Goal: Communication & Community: Answer question/provide support

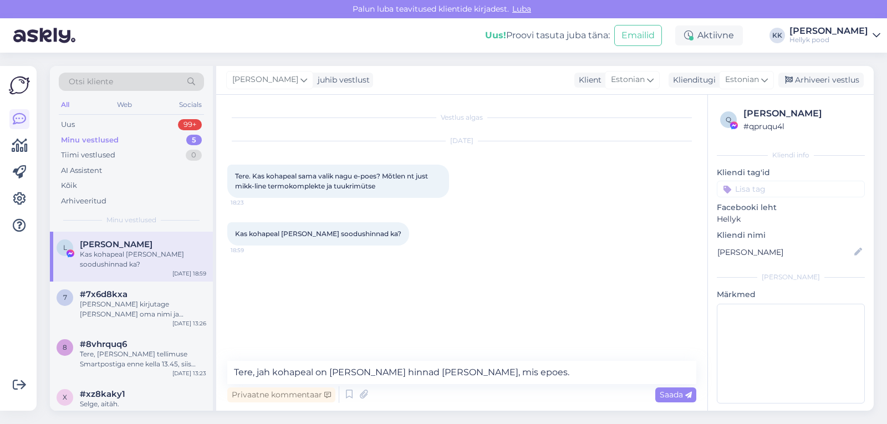
click at [668, 393] on span "Saada" at bounding box center [675, 395] width 32 height 10
click at [86, 139] on div "Minu vestlused" at bounding box center [90, 140] width 58 height 11
click at [84, 153] on div "Tiimi vestlused" at bounding box center [88, 155] width 54 height 11
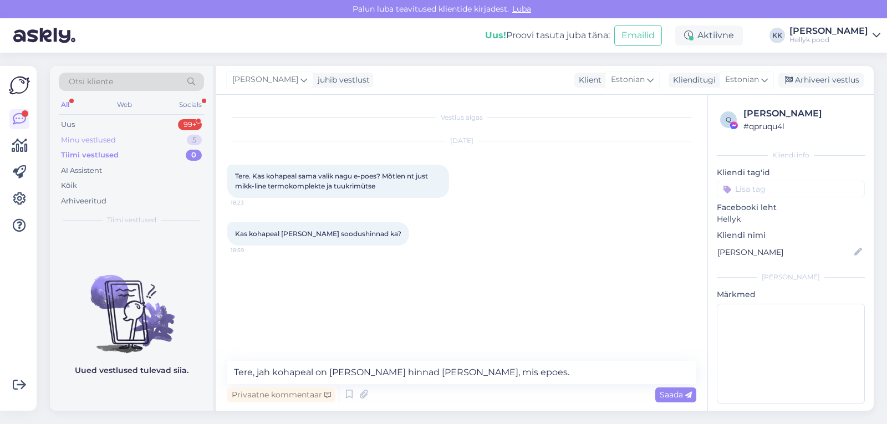
click at [84, 137] on div "Minu vestlused" at bounding box center [88, 140] width 55 height 11
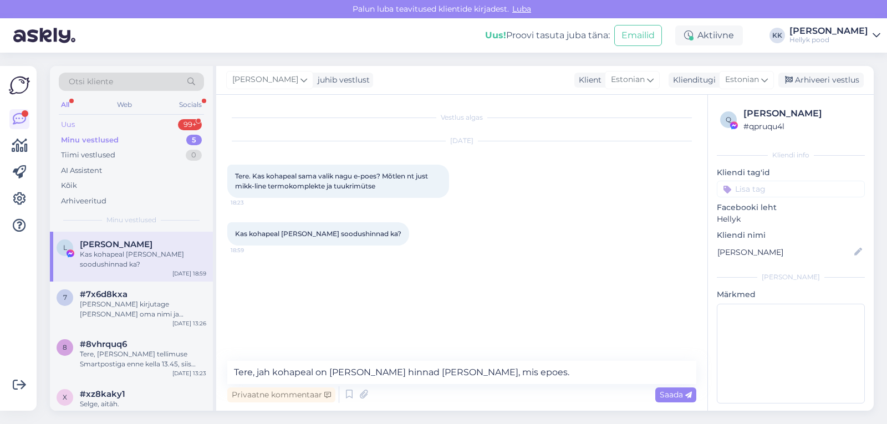
click at [69, 124] on div "Uus" at bounding box center [68, 124] width 14 height 11
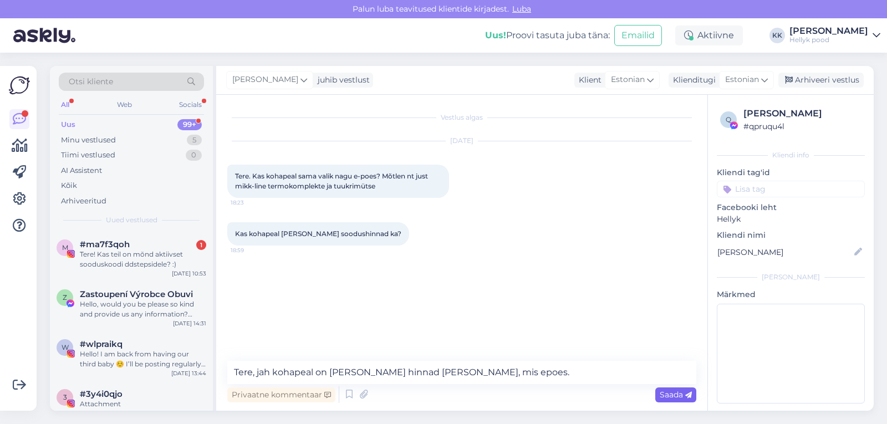
click at [669, 395] on span "Saada" at bounding box center [675, 395] width 32 height 10
drag, startPoint x: 231, startPoint y: 372, endPoint x: 486, endPoint y: 379, distance: 255.0
click at [486, 379] on textarea "Tere, jah kohapeal on [PERSON_NAME] hinnad [PERSON_NAME], mis epoes." at bounding box center [461, 372] width 469 height 23
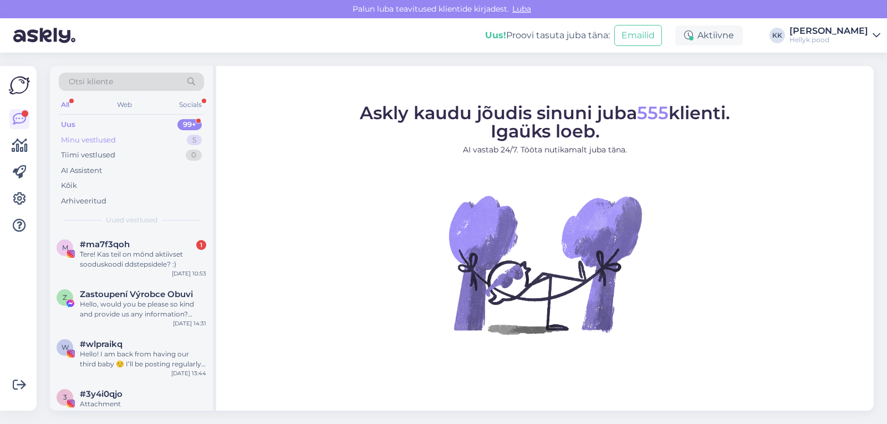
click at [103, 140] on div "Minu vestlused" at bounding box center [88, 140] width 55 height 11
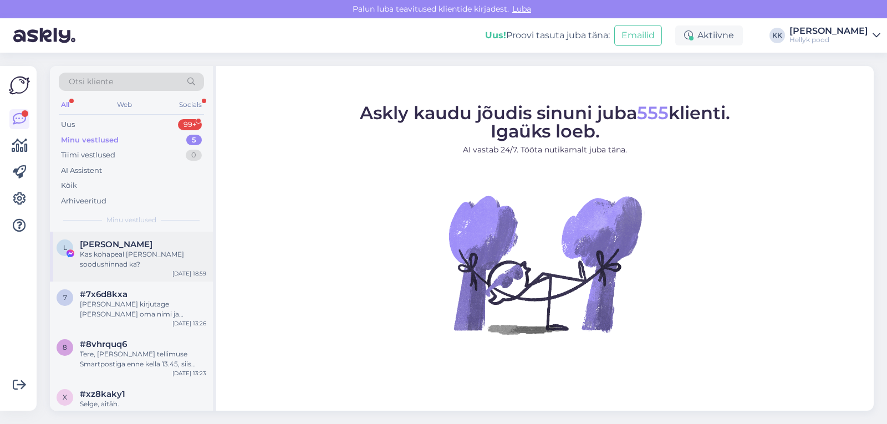
click at [121, 246] on span "[PERSON_NAME]" at bounding box center [116, 244] width 73 height 10
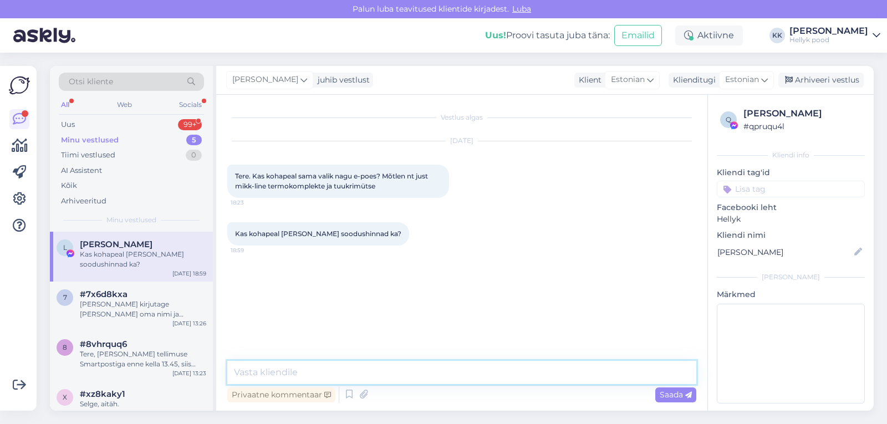
click at [322, 371] on textarea at bounding box center [461, 372] width 469 height 23
paste textarea "Tere, jah kohapeal on [PERSON_NAME] hinnad [PERSON_NAME], mis epoes."
type textarea "Tere, jah kohapeal on [PERSON_NAME] hinnad [PERSON_NAME], mis epoes."
click at [672, 397] on span "Saada" at bounding box center [675, 395] width 32 height 10
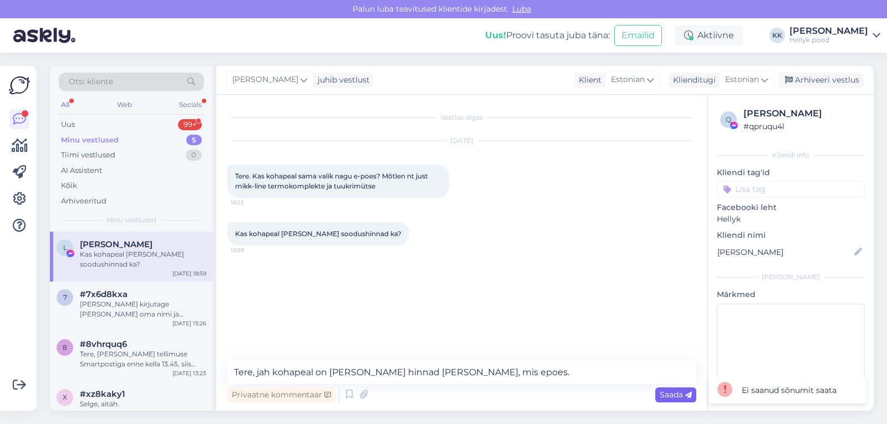
click at [672, 397] on span "Saada" at bounding box center [675, 395] width 32 height 10
click at [75, 124] on div "Uus" at bounding box center [68, 124] width 14 height 11
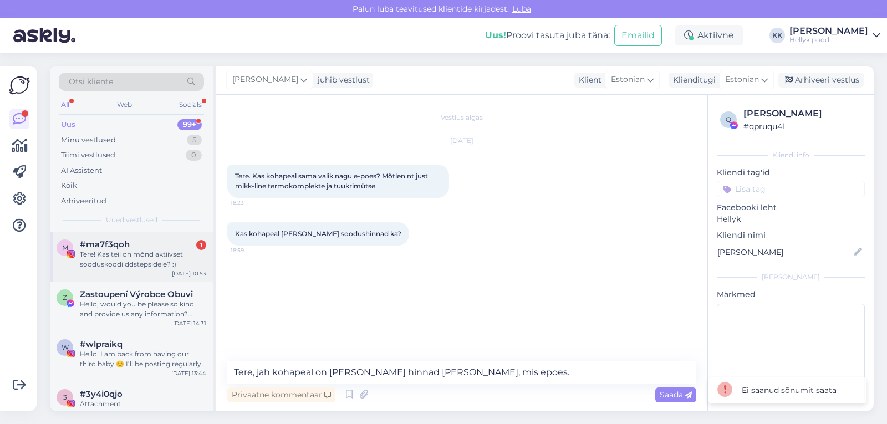
click at [116, 247] on span "#ma7f3qoh" at bounding box center [105, 244] width 50 height 10
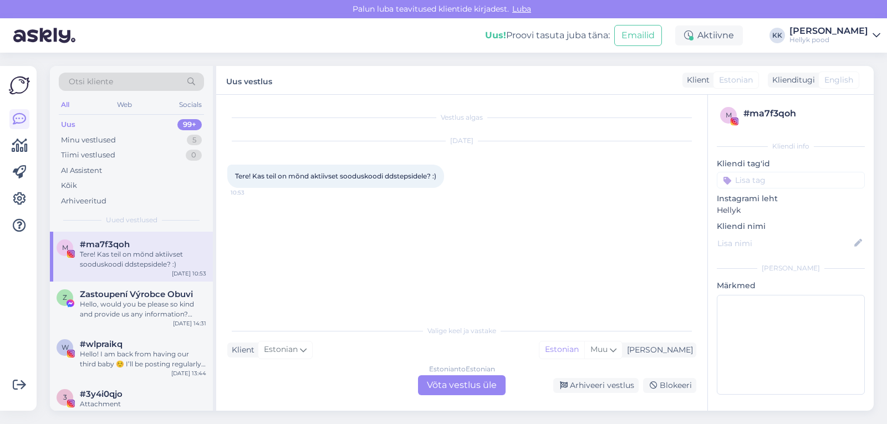
click at [474, 388] on div "Estonian to Estonian Võta vestlus üle" at bounding box center [462, 385] width 88 height 20
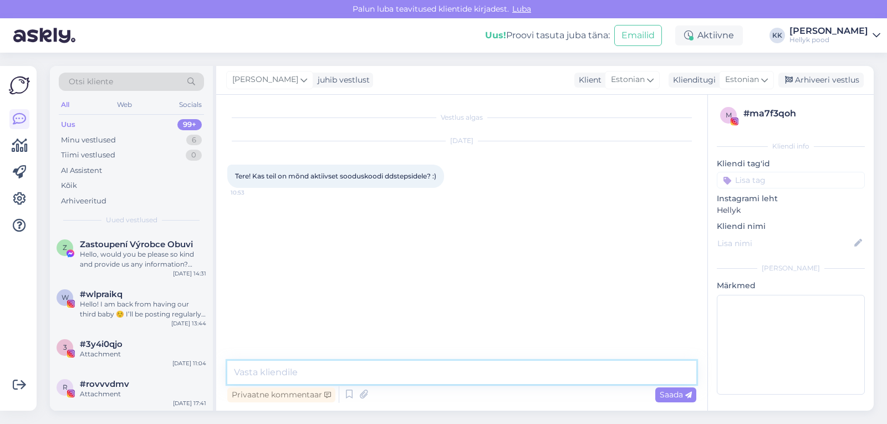
click at [303, 374] on textarea at bounding box center [461, 372] width 469 height 23
click at [276, 372] on textarea "Tere! Kahjkuks hetkel ei ole." at bounding box center [461, 372] width 469 height 23
click at [289, 373] on textarea "Tere! Kahjukuks hetkel ei ole." at bounding box center [461, 372] width 469 height 23
type textarea "Tere! Kahjuks hetkel ei ole."
click at [665, 393] on span "Saada" at bounding box center [675, 395] width 32 height 10
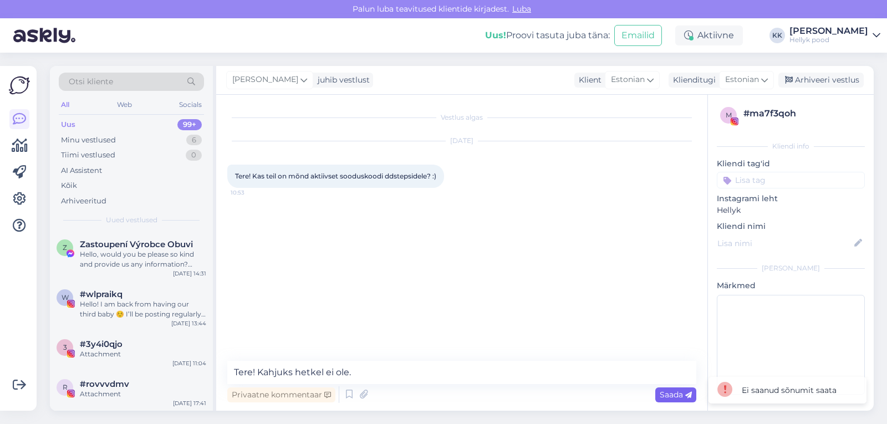
click at [665, 393] on span "Saada" at bounding box center [675, 395] width 32 height 10
click at [94, 139] on div "Minu vestlused" at bounding box center [88, 140] width 55 height 11
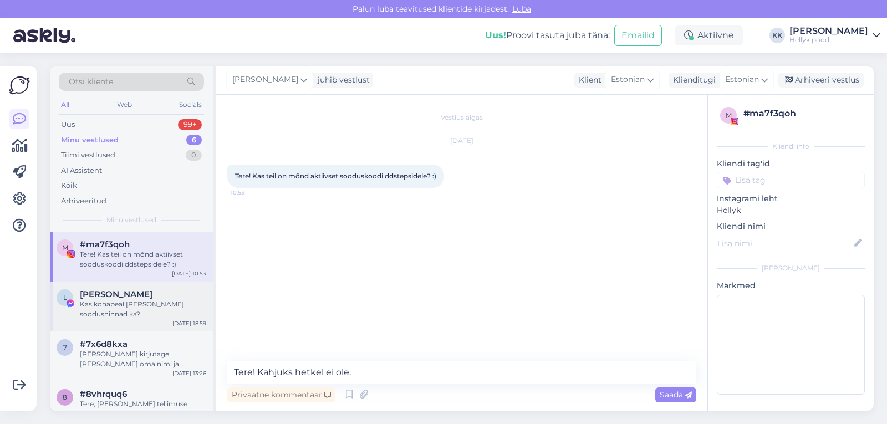
click at [100, 301] on div "Kas kohapeal [PERSON_NAME] soodushinnad ka?" at bounding box center [143, 309] width 126 height 20
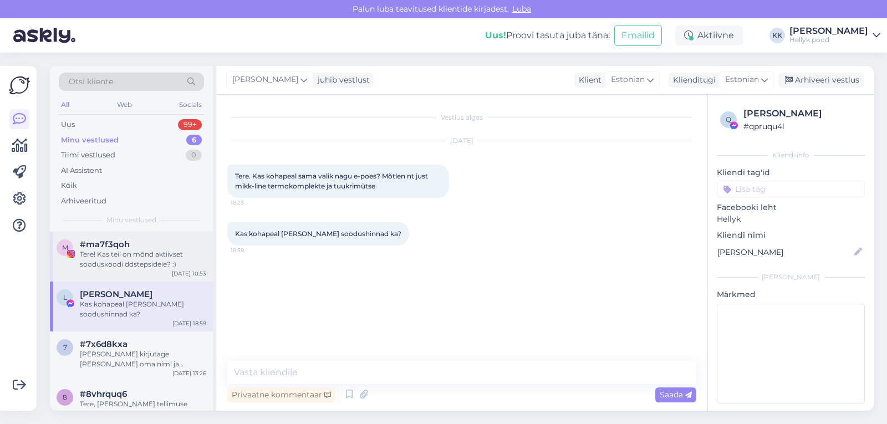
click at [98, 250] on div "Tere! Kas teil on mõnd aktiivset sooduskoodi ddstepsidele? :)" at bounding box center [143, 259] width 126 height 20
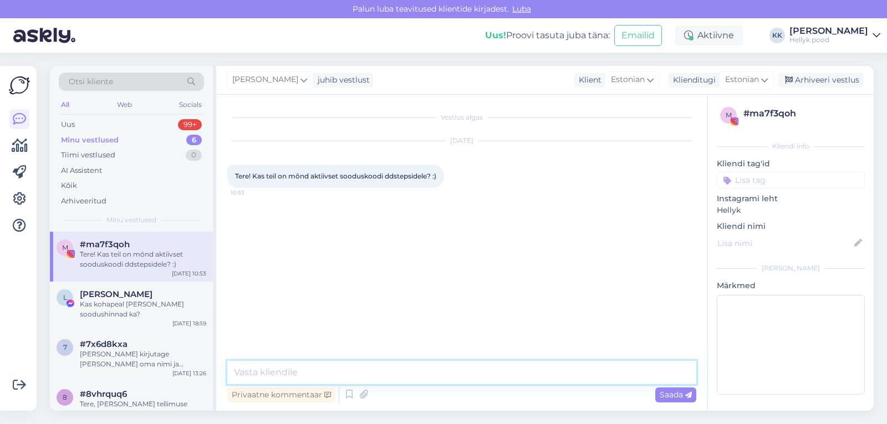
click at [301, 372] on textarea at bounding box center [461, 372] width 469 height 23
type textarea "Tere! Kahjuks hetkel ole"
click at [679, 394] on span "Saada" at bounding box center [675, 395] width 32 height 10
click at [671, 394] on span "Saada" at bounding box center [675, 395] width 32 height 10
click at [104, 153] on div "Tiimi vestlused" at bounding box center [88, 155] width 54 height 11
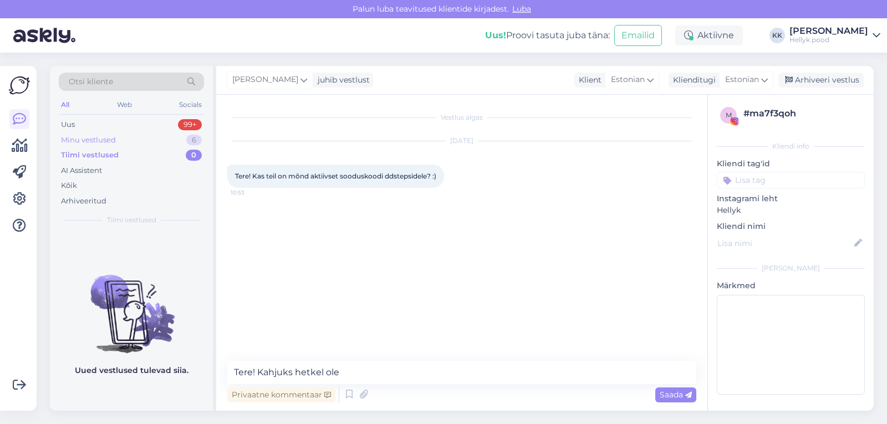
click at [102, 139] on div "Minu vestlused" at bounding box center [88, 140] width 55 height 11
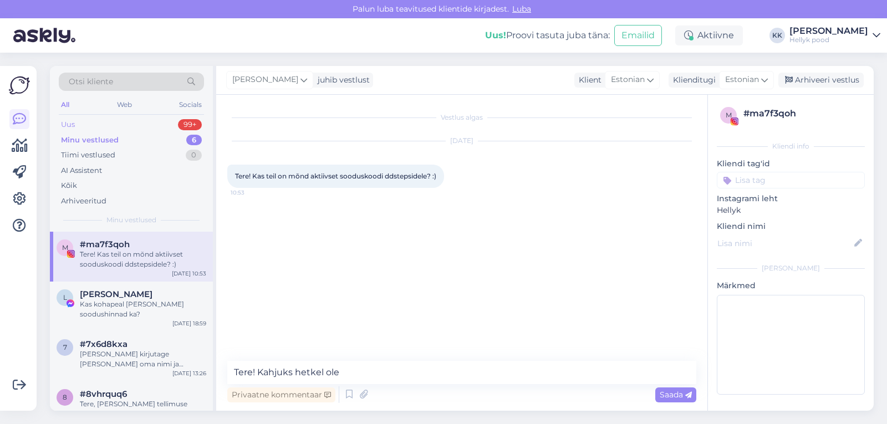
click at [75, 122] on div "Uus 99+" at bounding box center [131, 125] width 145 height 16
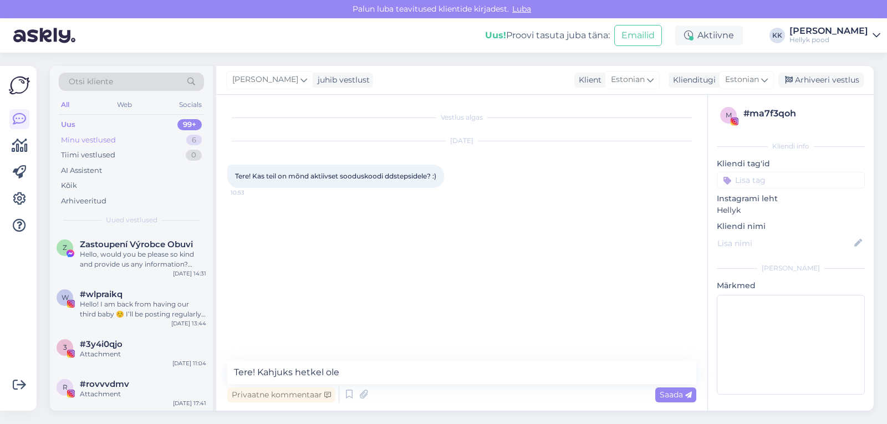
click at [79, 137] on div "Minu vestlused" at bounding box center [88, 140] width 55 height 11
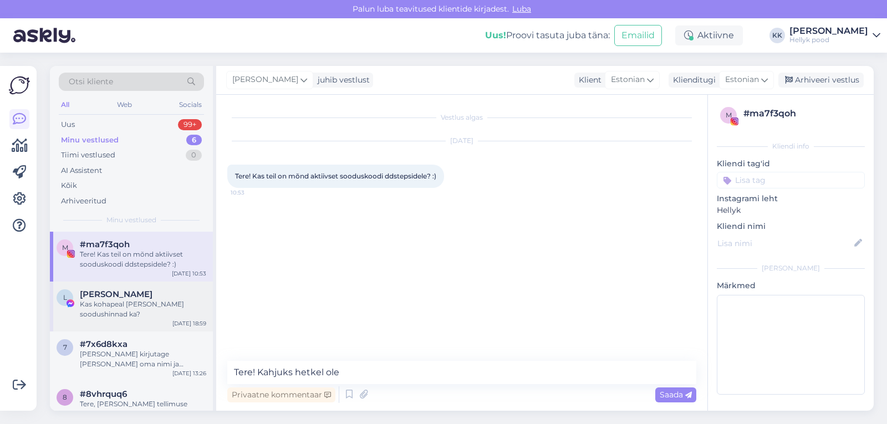
click at [111, 303] on div "Kas kohapeal [PERSON_NAME] soodushinnad ka?" at bounding box center [143, 309] width 126 height 20
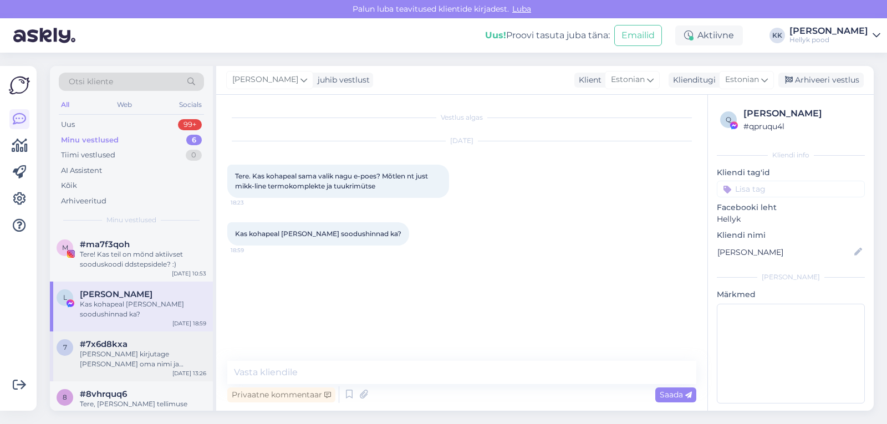
click at [132, 346] on div "#7x6d8kxa" at bounding box center [143, 344] width 126 height 10
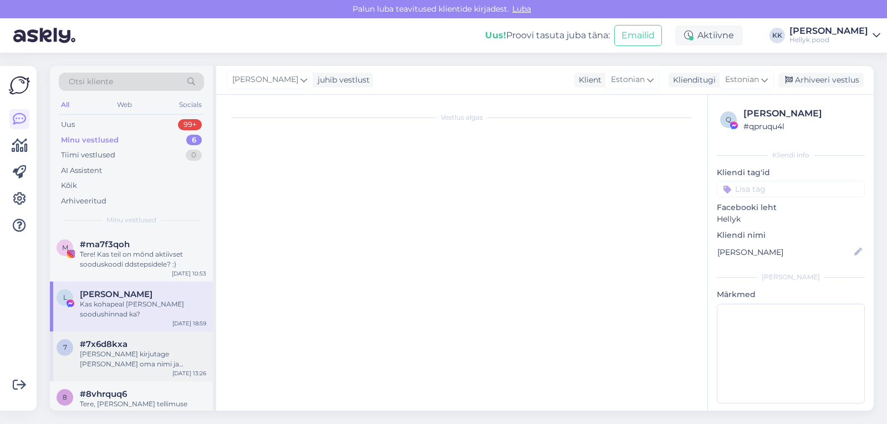
scroll to position [32, 0]
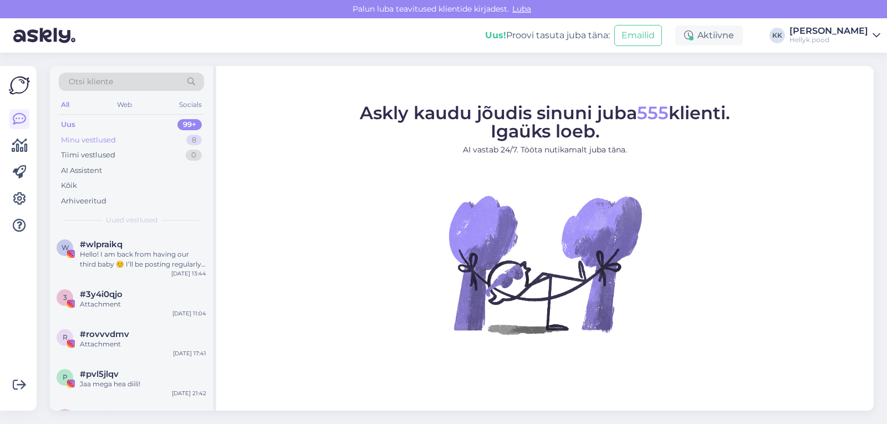
click at [80, 137] on div "Minu vestlused" at bounding box center [88, 140] width 55 height 11
